Goal: Transaction & Acquisition: Obtain resource

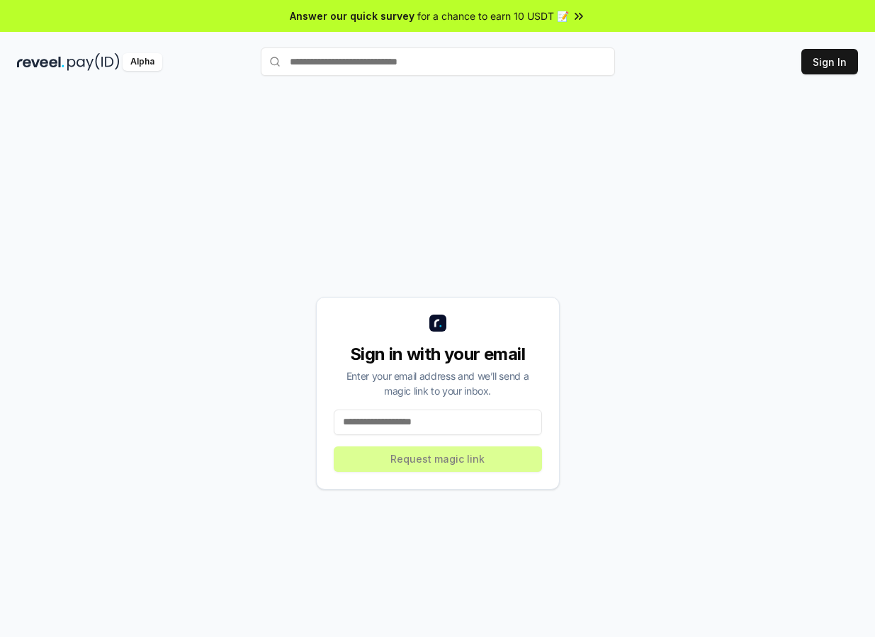
click at [398, 422] on input at bounding box center [438, 422] width 208 height 26
click at [827, 64] on button "Sign In" at bounding box center [829, 62] width 57 height 26
click at [455, 426] on input at bounding box center [438, 422] width 208 height 26
type input "**"
click at [754, 294] on div "Sign in with your email Enter your email address and we’ll send a magic link to…" at bounding box center [437, 392] width 841 height 569
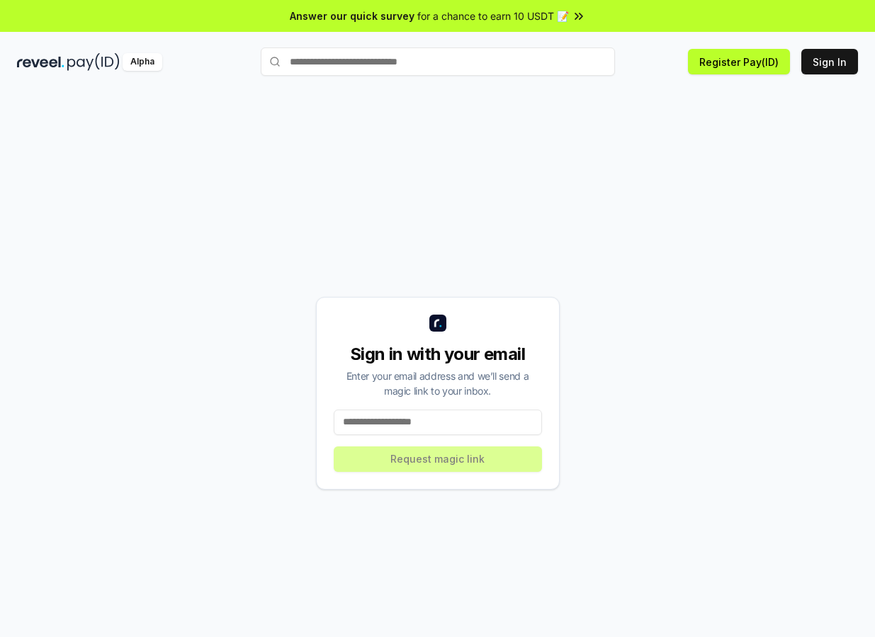
click at [471, 413] on input at bounding box center [438, 422] width 208 height 26
click at [426, 412] on input at bounding box center [438, 422] width 208 height 26
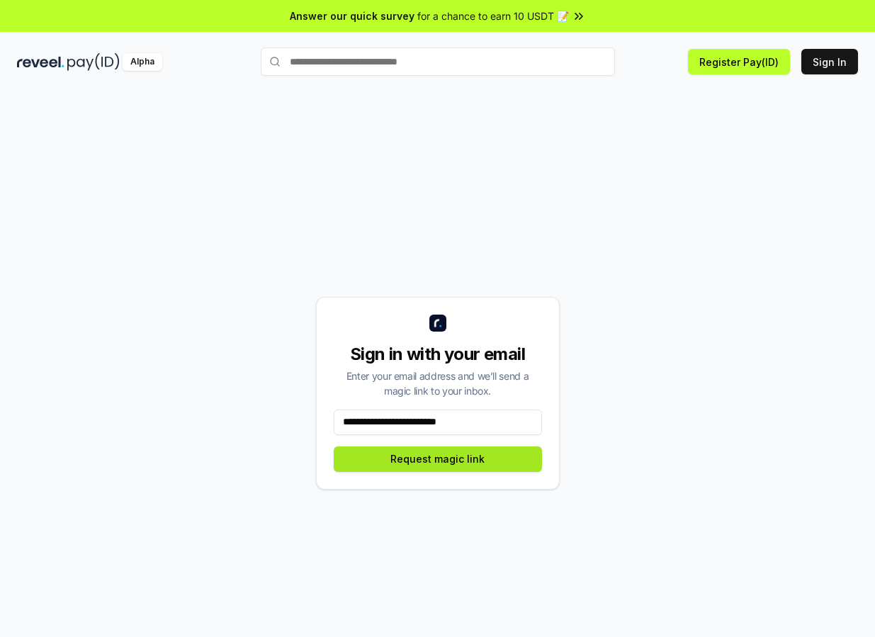
type input "**********"
click at [447, 462] on button "Request magic link" at bounding box center [438, 459] width 208 height 26
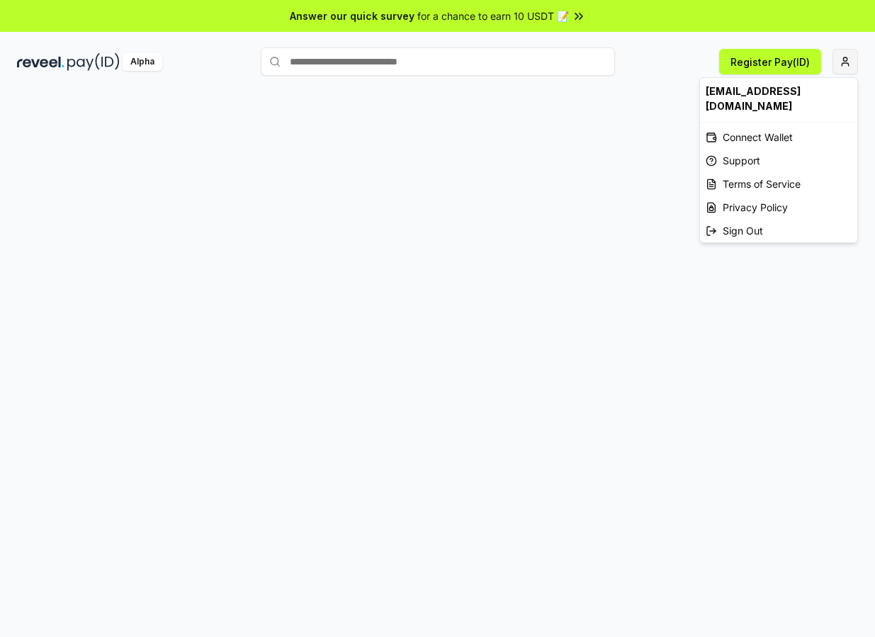
click at [847, 63] on html "Answer our quick survey for a chance to earn 10 USDT 📝 Alpha Register Pay(ID) c…" at bounding box center [437, 318] width 875 height 637
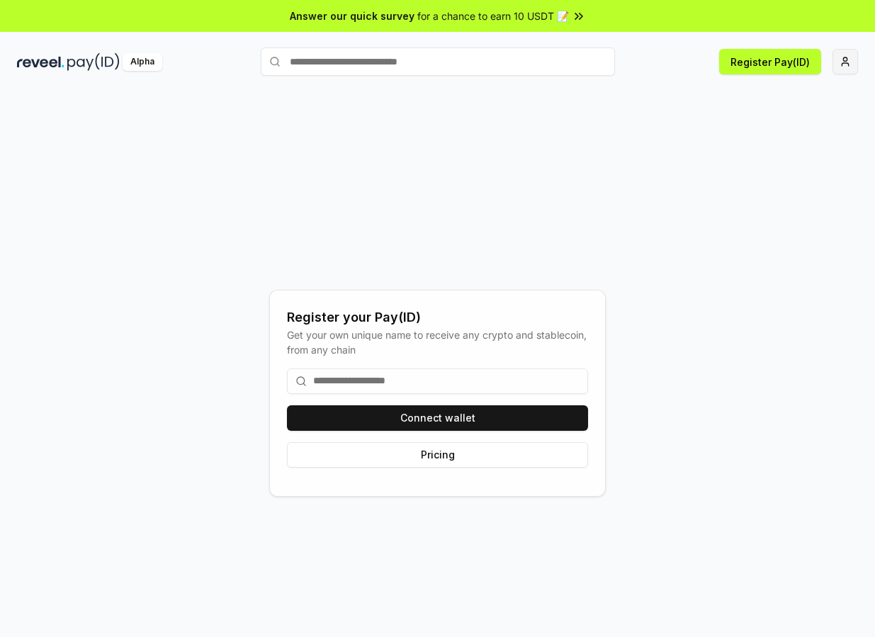
click at [844, 65] on html "Answer our quick survey for a chance to earn 10 USDT 📝 Alpha Register Pay(ID) R…" at bounding box center [437, 318] width 875 height 637
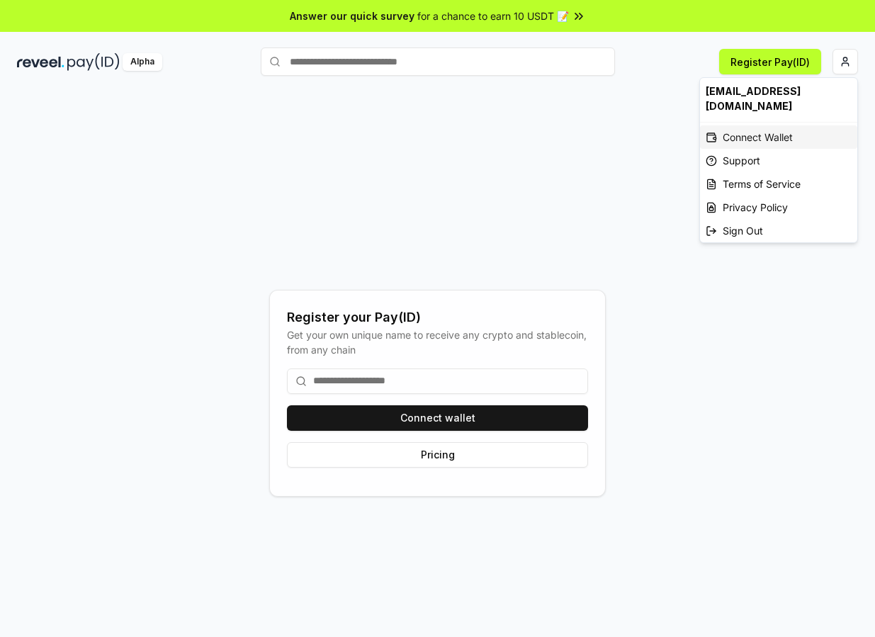
click at [769, 137] on div "Connect Wallet" at bounding box center [778, 136] width 157 height 23
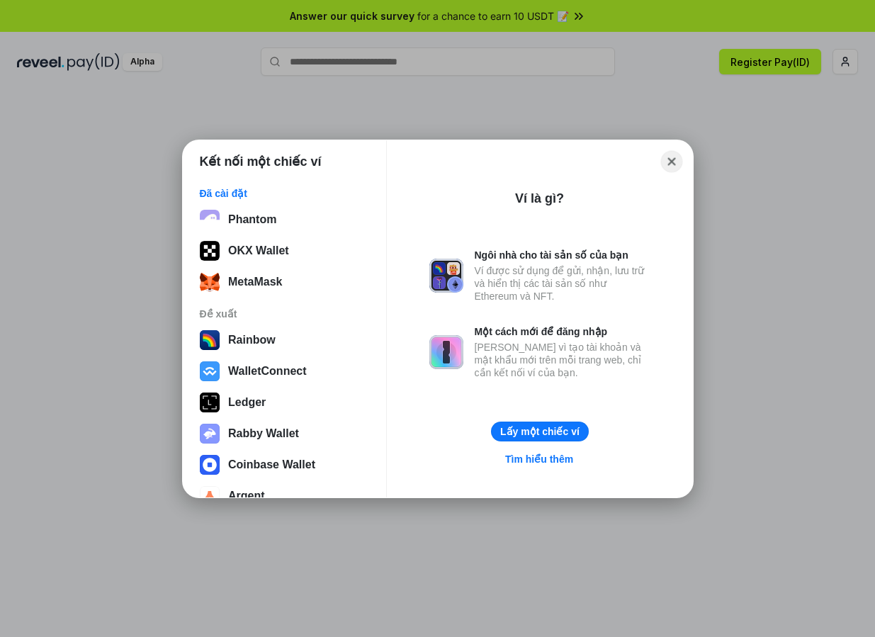
click at [671, 166] on button "Close" at bounding box center [671, 161] width 22 height 22
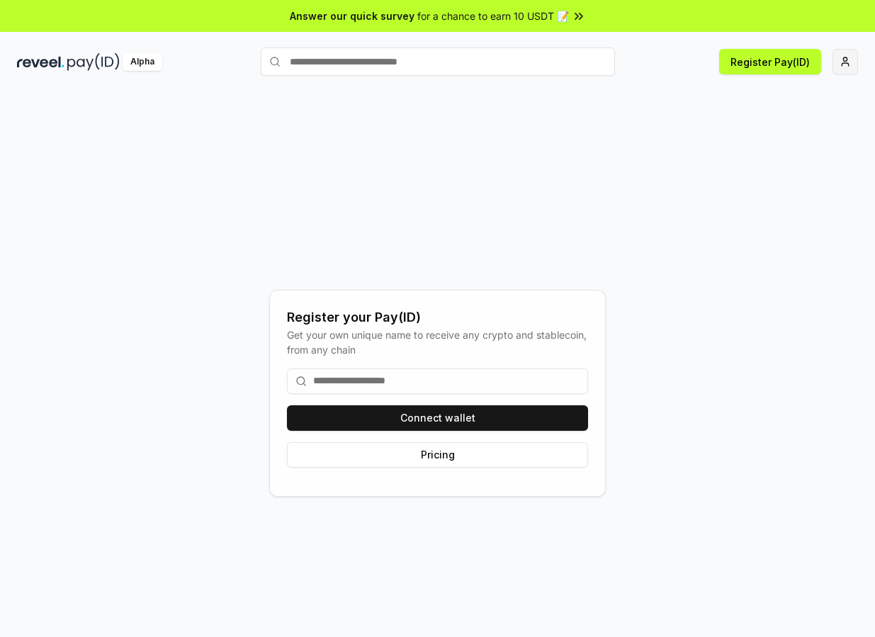
click at [846, 67] on html "Answer our quick survey for a chance to earn 10 USDT 📝 Alpha Register Pay(ID) R…" at bounding box center [437, 318] width 875 height 637
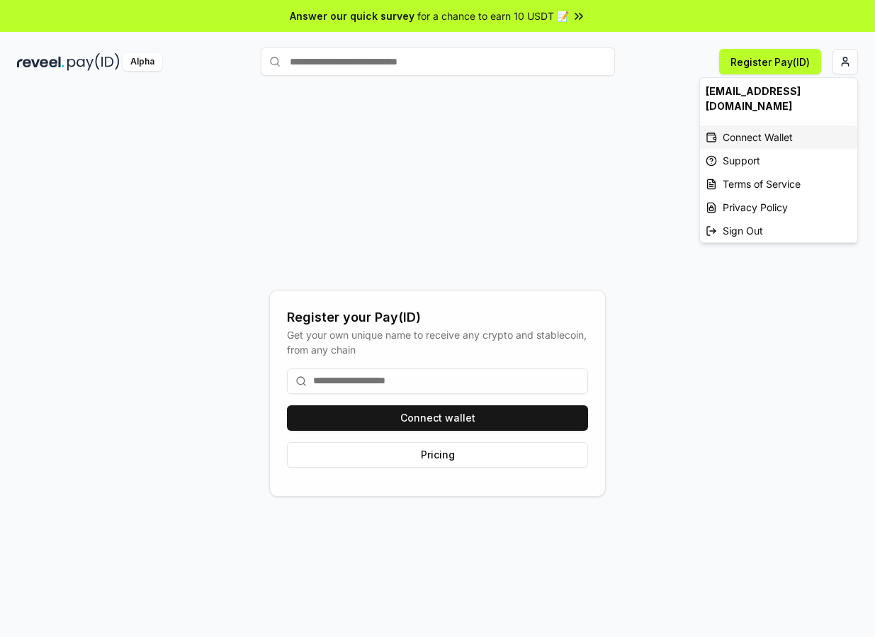
click at [757, 131] on div "Connect Wallet" at bounding box center [778, 136] width 157 height 23
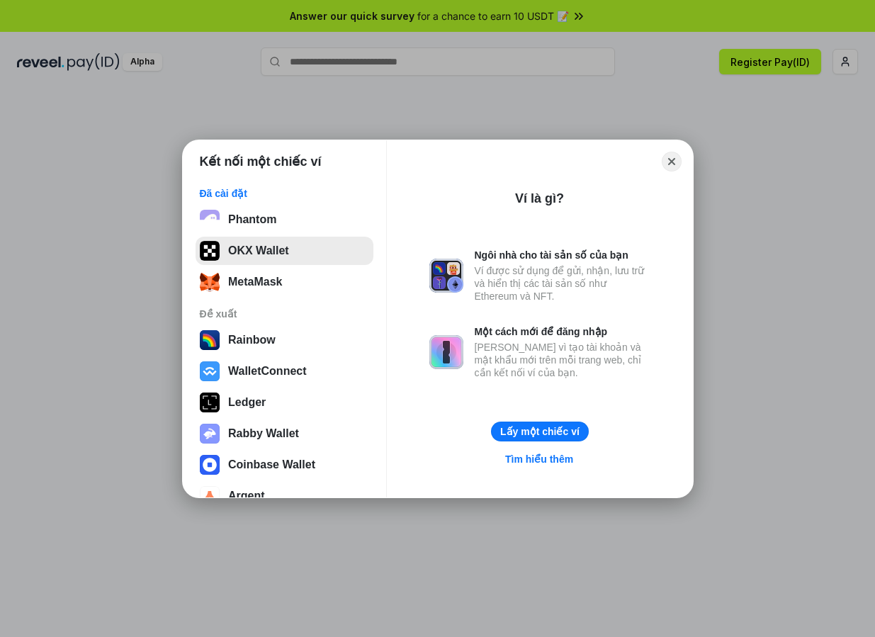
click at [257, 240] on button "OKX Wallet" at bounding box center [285, 251] width 178 height 28
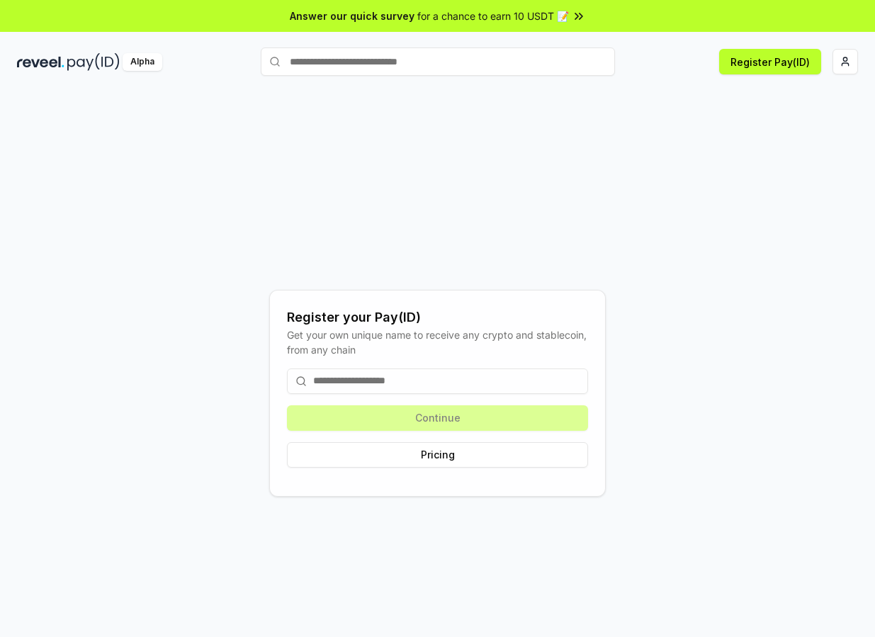
click at [421, 381] on input at bounding box center [437, 381] width 301 height 26
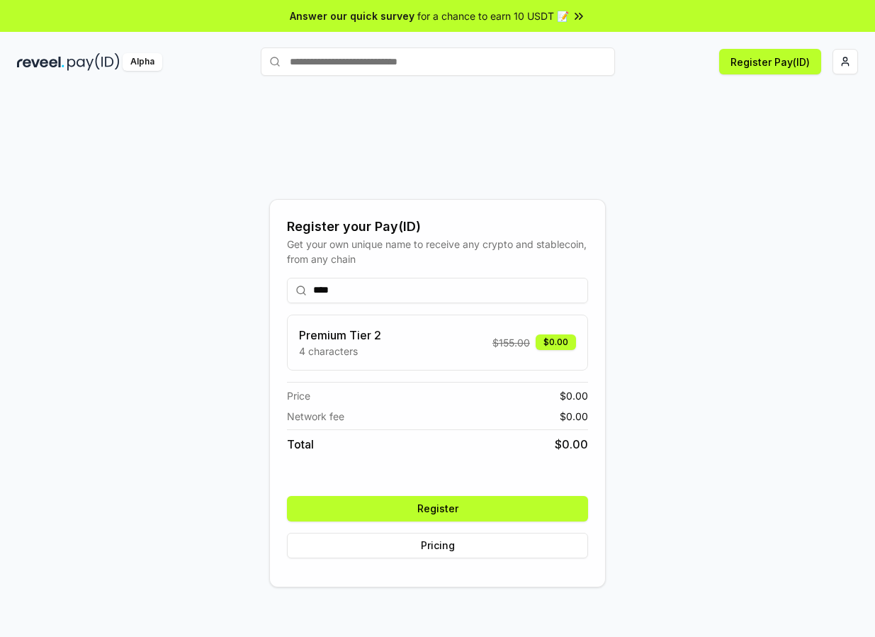
type input "****"
click at [473, 511] on button "Register" at bounding box center [437, 509] width 301 height 26
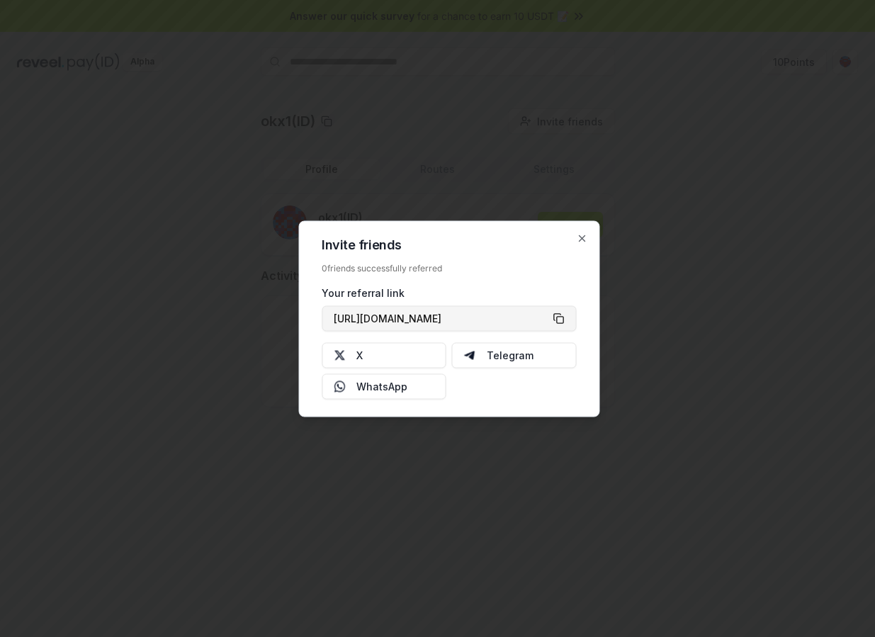
click at [563, 316] on button "[URL][DOMAIN_NAME]" at bounding box center [449, 318] width 254 height 26
click at [583, 234] on icon "button" at bounding box center [581, 237] width 11 height 11
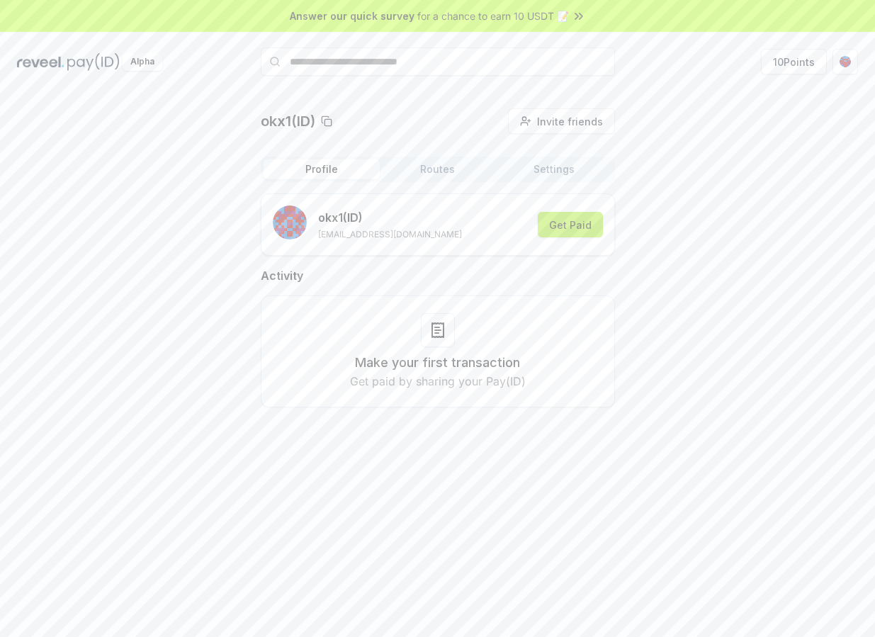
click at [566, 221] on button "Get Paid" at bounding box center [570, 225] width 65 height 26
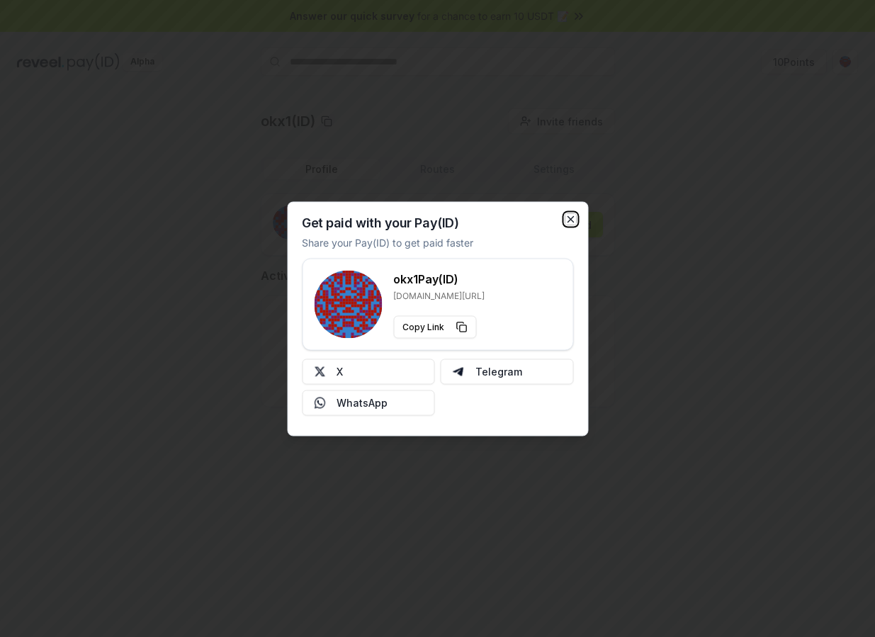
click at [572, 220] on icon "button" at bounding box center [570, 218] width 11 height 11
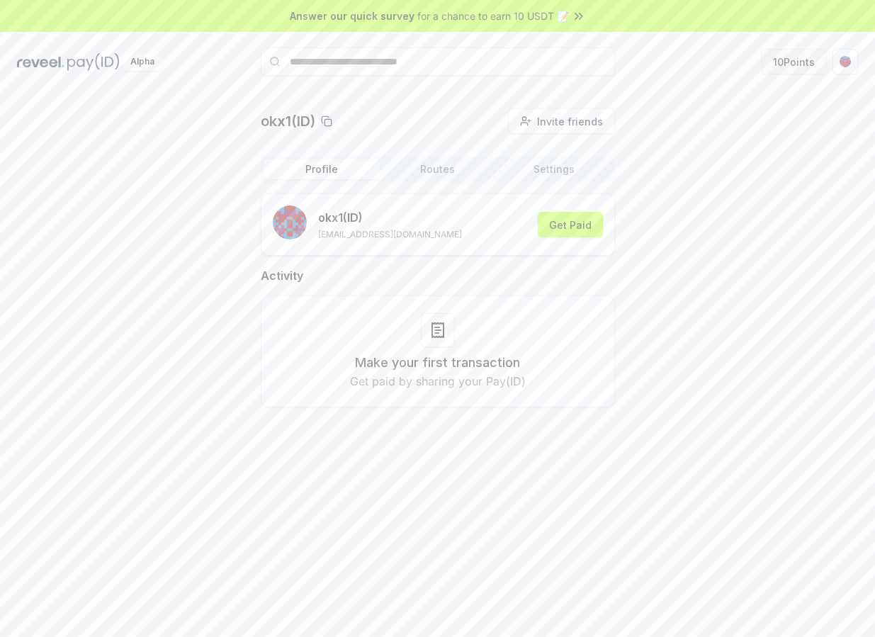
click at [796, 69] on button "10 Points" at bounding box center [794, 62] width 66 height 26
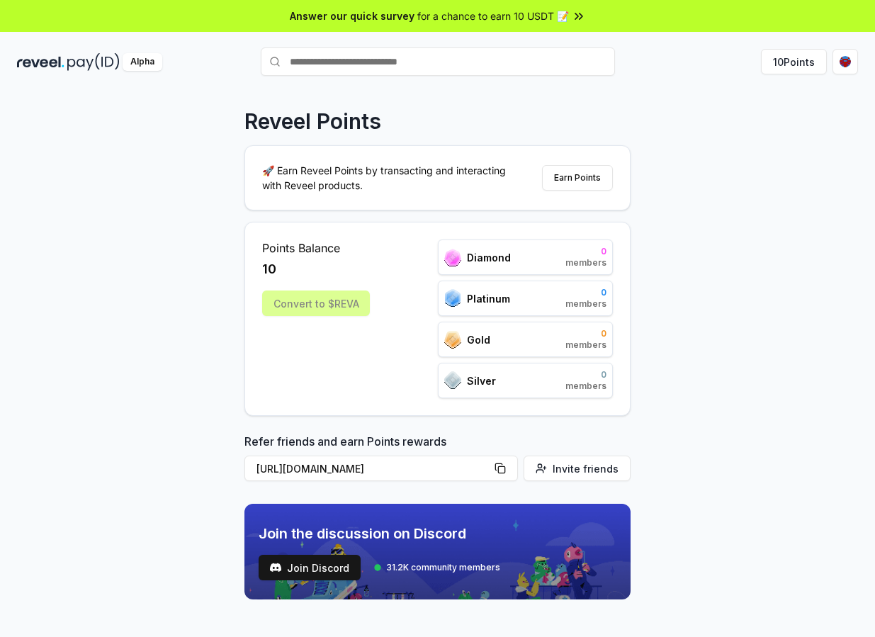
click at [336, 304] on div "Convert to $REVA" at bounding box center [316, 303] width 108 height 26
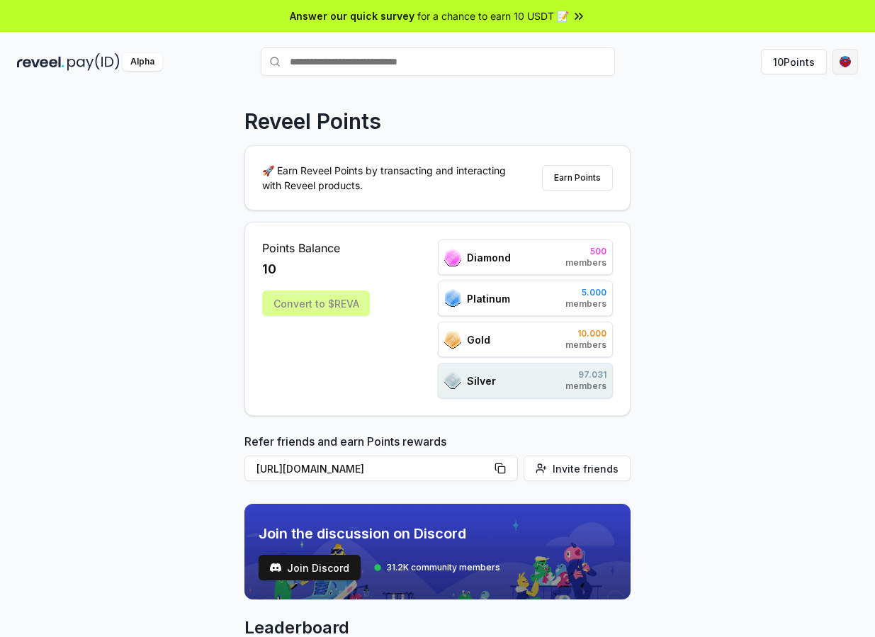
click at [847, 65] on html "Answer our quick survey for a chance to earn 10 USDT 📝 Alpha 10 Points Reveel P…" at bounding box center [437, 318] width 875 height 637
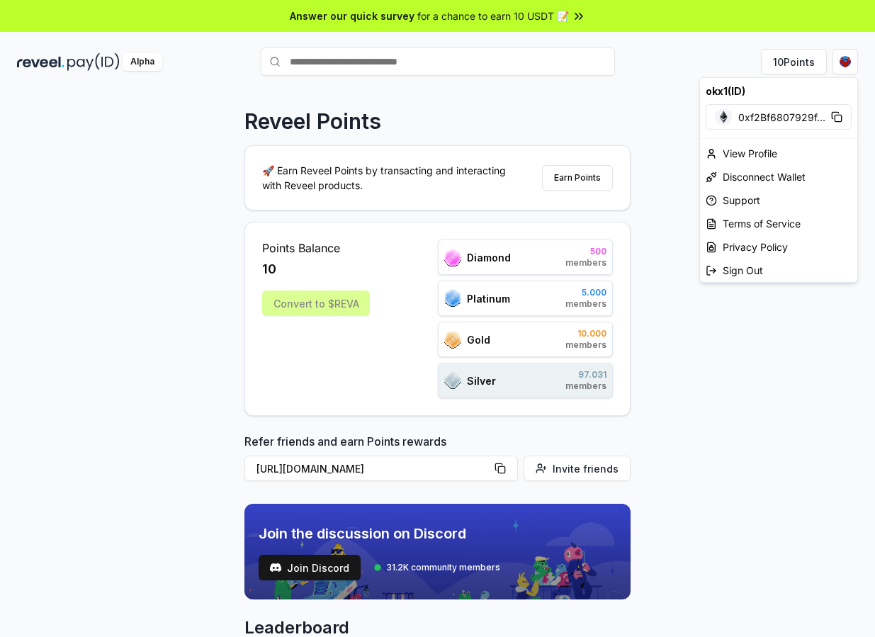
click at [657, 79] on html "Answer our quick survey for a chance to earn 10 USDT 📝 Alpha 10 Points Reveel P…" at bounding box center [437, 318] width 875 height 637
click at [842, 57] on html "Answer our quick survey for a chance to earn 10 USDT 📝 Alpha 10 Points Reveel P…" at bounding box center [437, 318] width 875 height 637
click at [718, 111] on img at bounding box center [723, 116] width 17 height 17
click at [744, 463] on html "Answer our quick survey for a chance to earn 10 USDT 📝 Alpha 10 Points Reveel P…" at bounding box center [437, 318] width 875 height 637
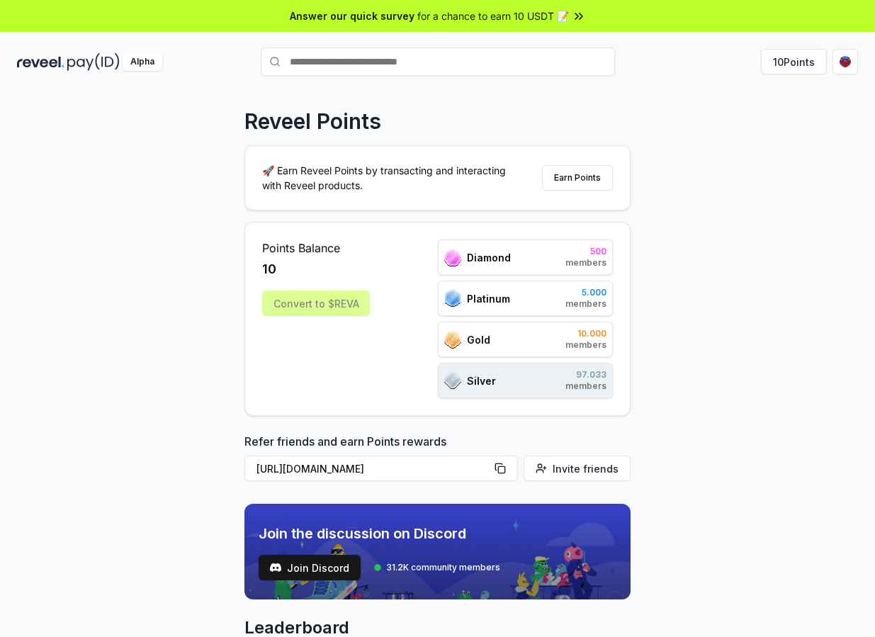
click at [327, 303] on div "Convert to $REVA" at bounding box center [316, 303] width 108 height 26
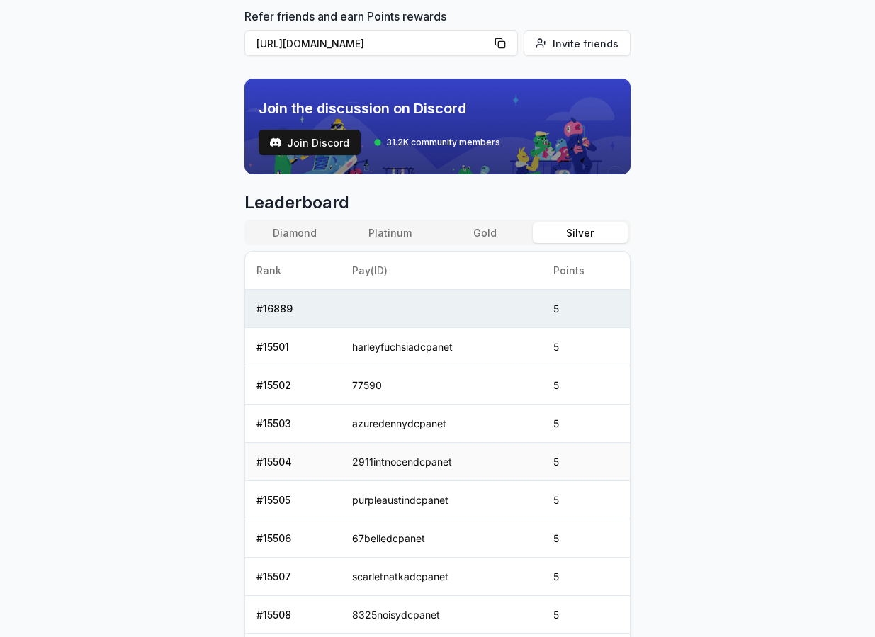
scroll to position [587, 0]
